Goal: Navigation & Orientation: Find specific page/section

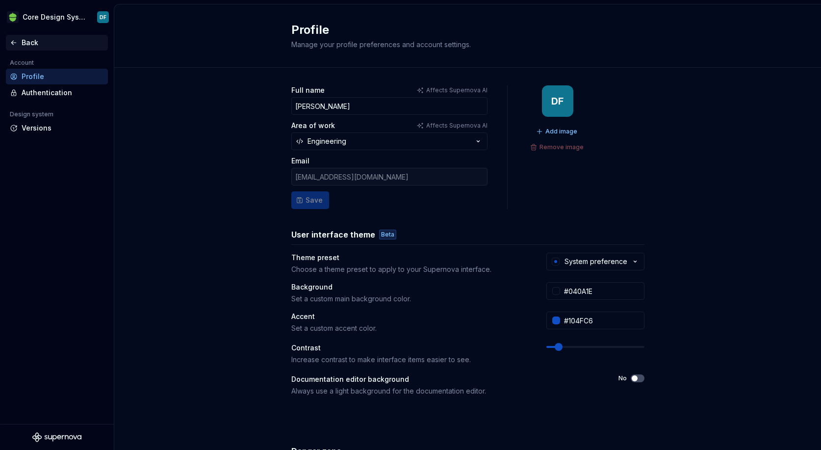
click at [23, 41] on div "Back" at bounding box center [63, 43] width 82 height 10
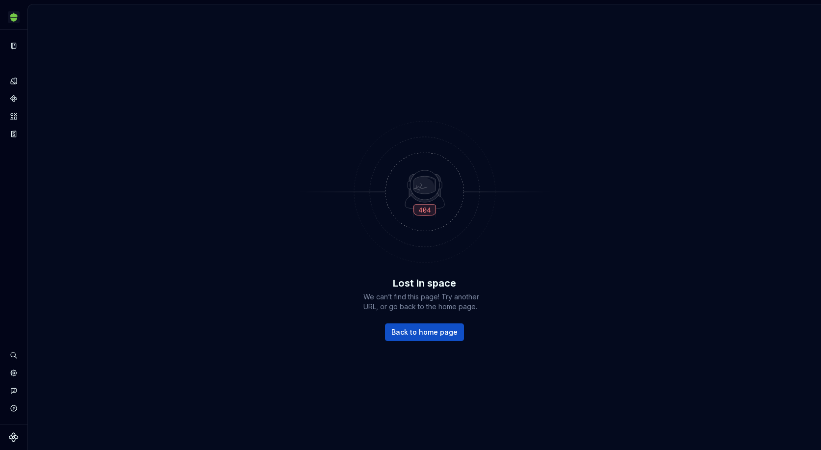
click at [439, 345] on div "Lost in space We can’t find this page! Try another URL, or go back to the home …" at bounding box center [424, 226] width 793 height 445
click at [438, 340] on link "Back to home page" at bounding box center [424, 332] width 79 height 18
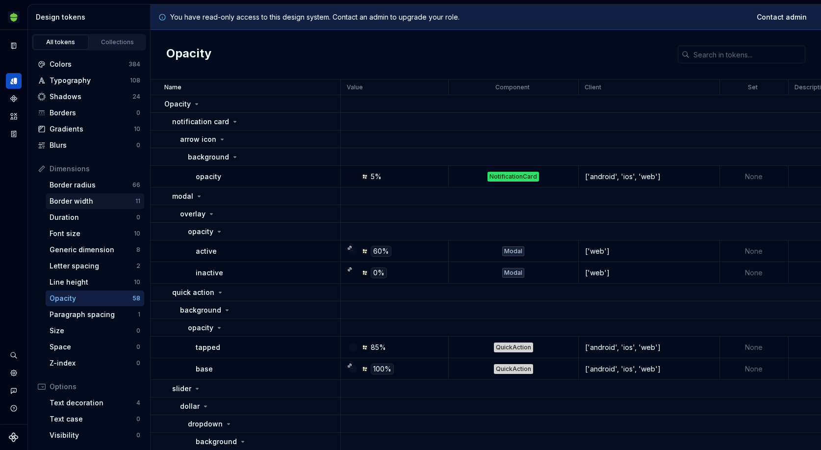
click at [71, 204] on div "Border width" at bounding box center [93, 201] width 86 height 10
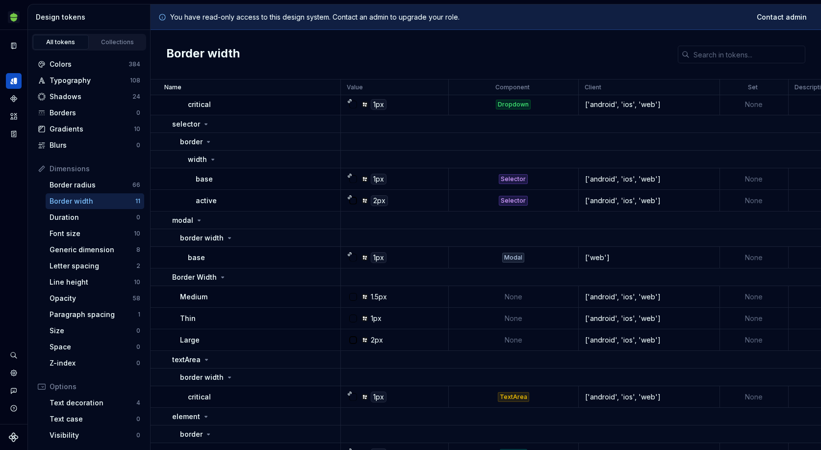
scroll to position [201, 0]
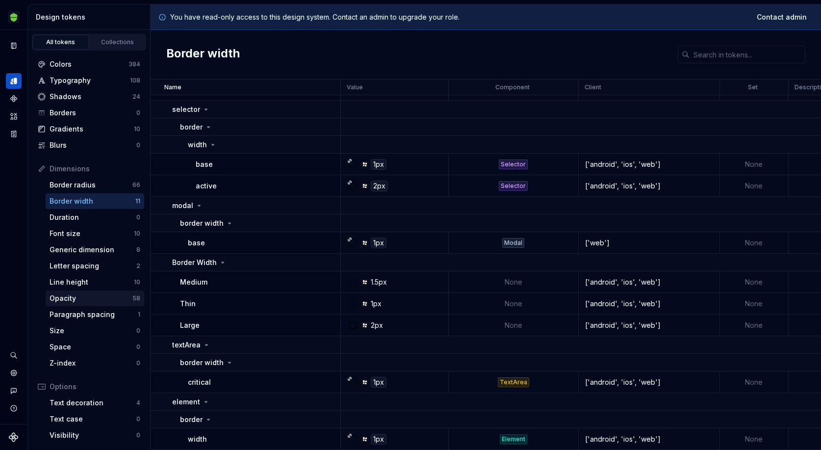
click at [85, 300] on div "Opacity" at bounding box center [91, 298] width 83 height 10
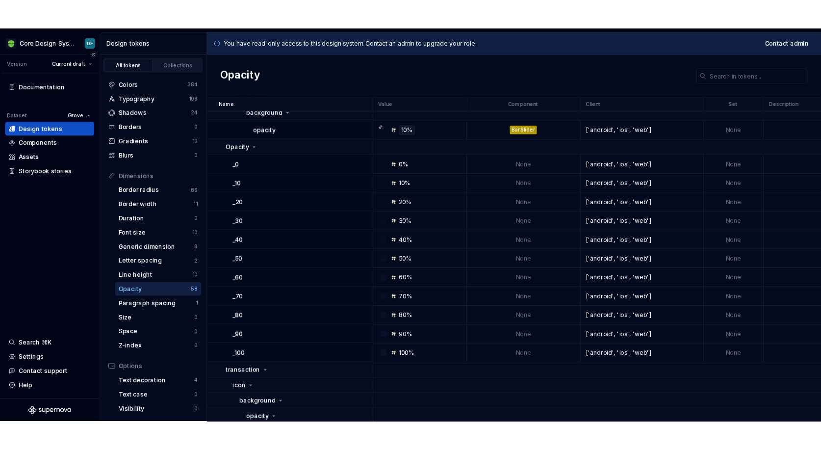
scroll to position [910, 0]
